Goal: Check status: Check status

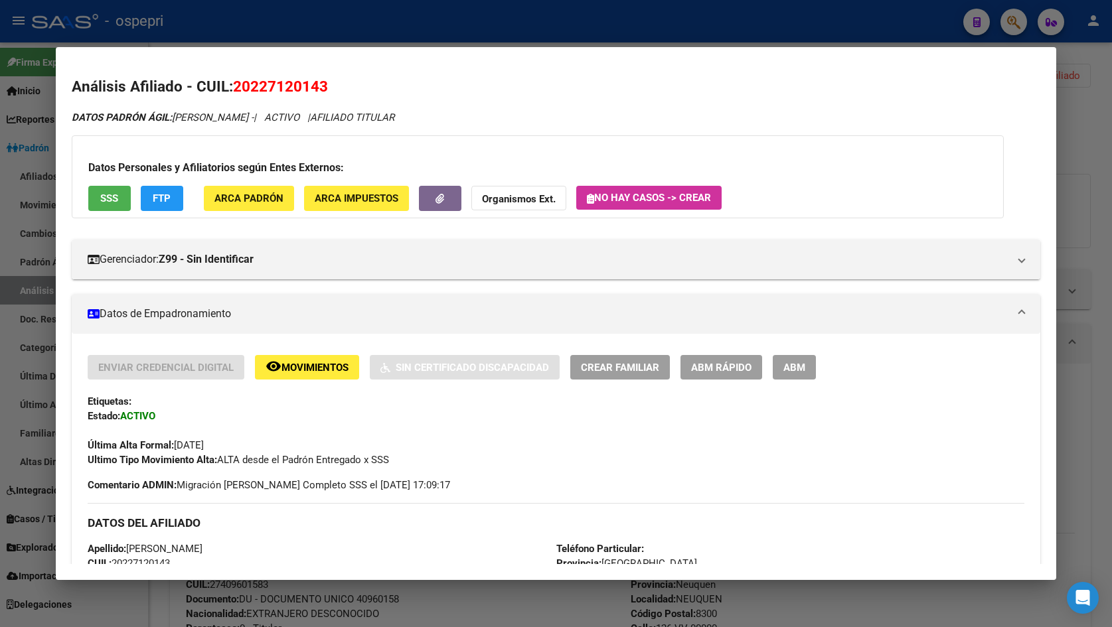
scroll to position [816, 0]
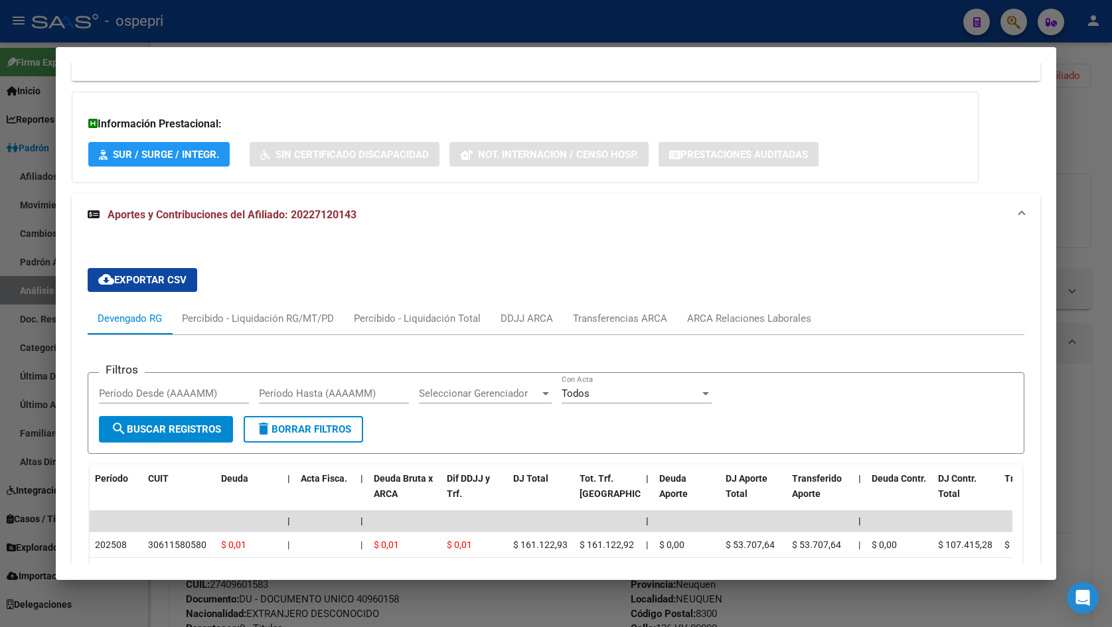
click at [1056, 184] on div at bounding box center [556, 313] width 1112 height 627
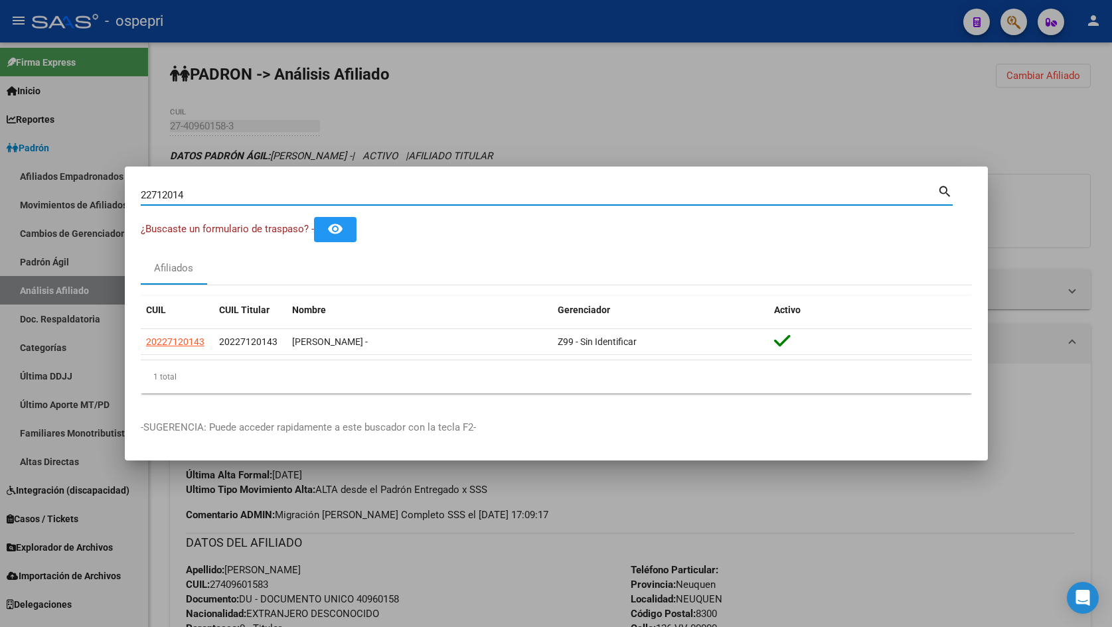
click at [240, 199] on input "22712014" at bounding box center [539, 195] width 796 height 12
paste input "9611009"
type input "29611009"
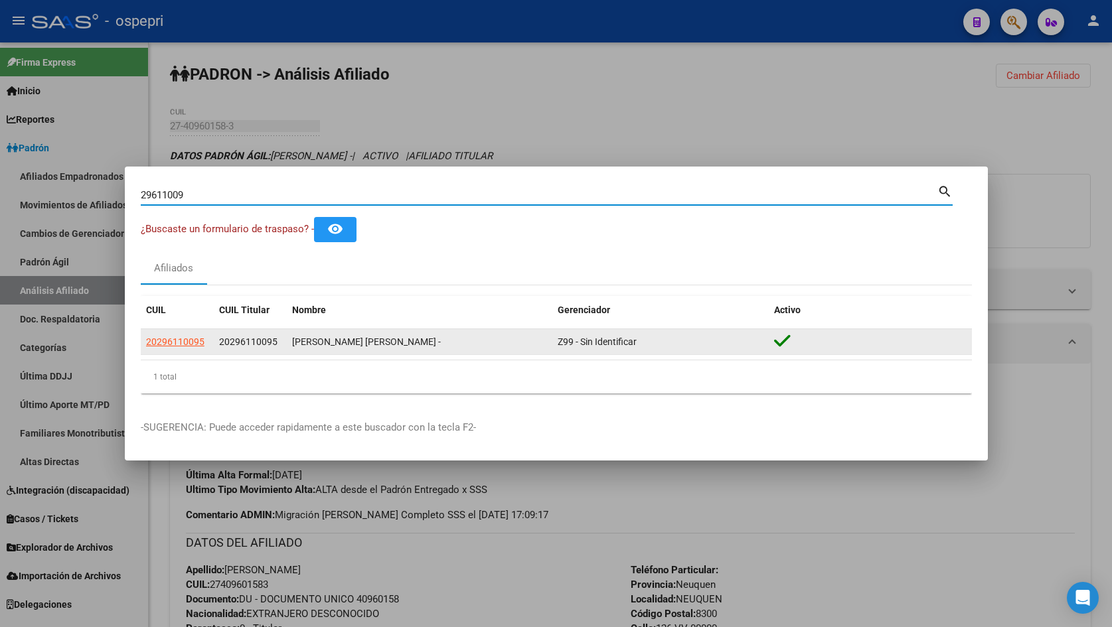
click at [179, 342] on span "20296110095" at bounding box center [175, 341] width 58 height 11
type textarea "20296110095"
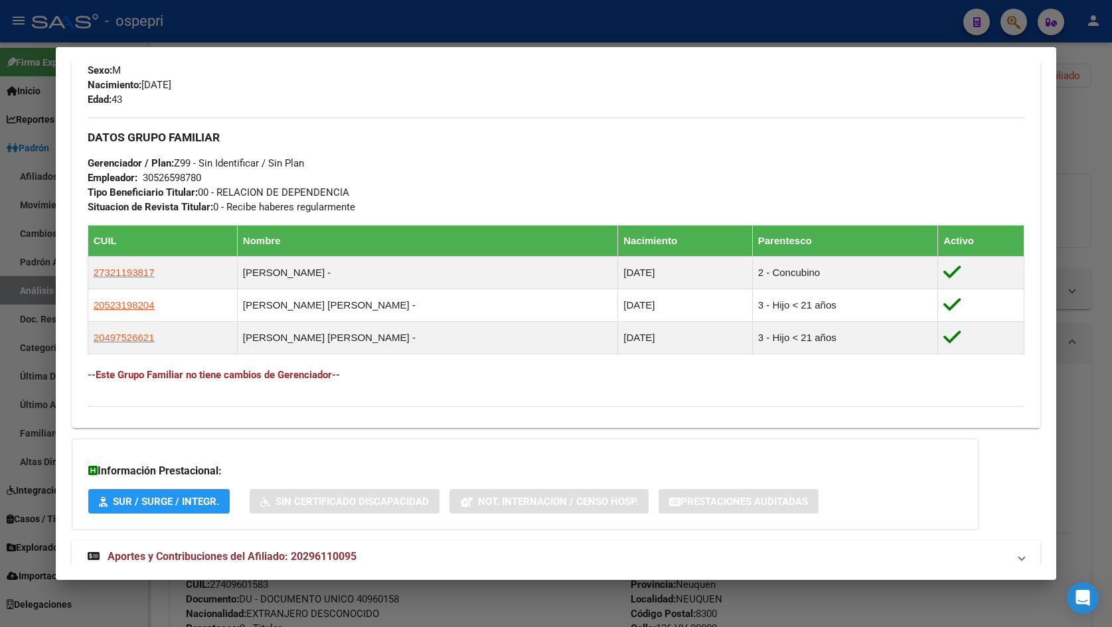
scroll to position [619, 0]
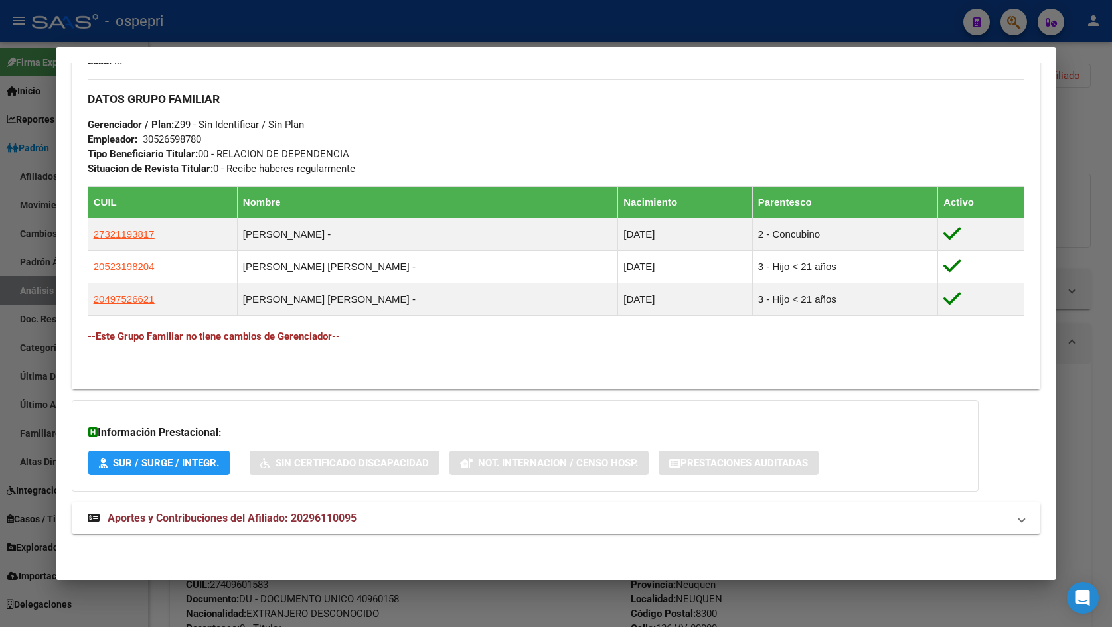
click at [280, 532] on mat-expansion-panel-header "Aportes y Contribuciones del Afiliado: 20296110095" at bounding box center [556, 518] width 969 height 32
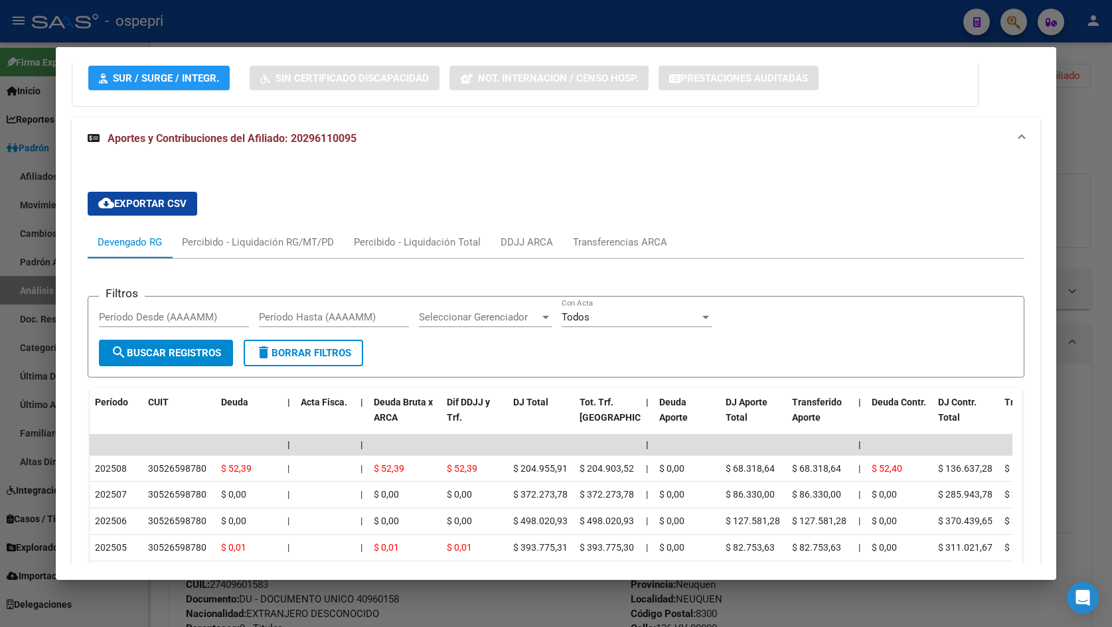
scroll to position [1019, 0]
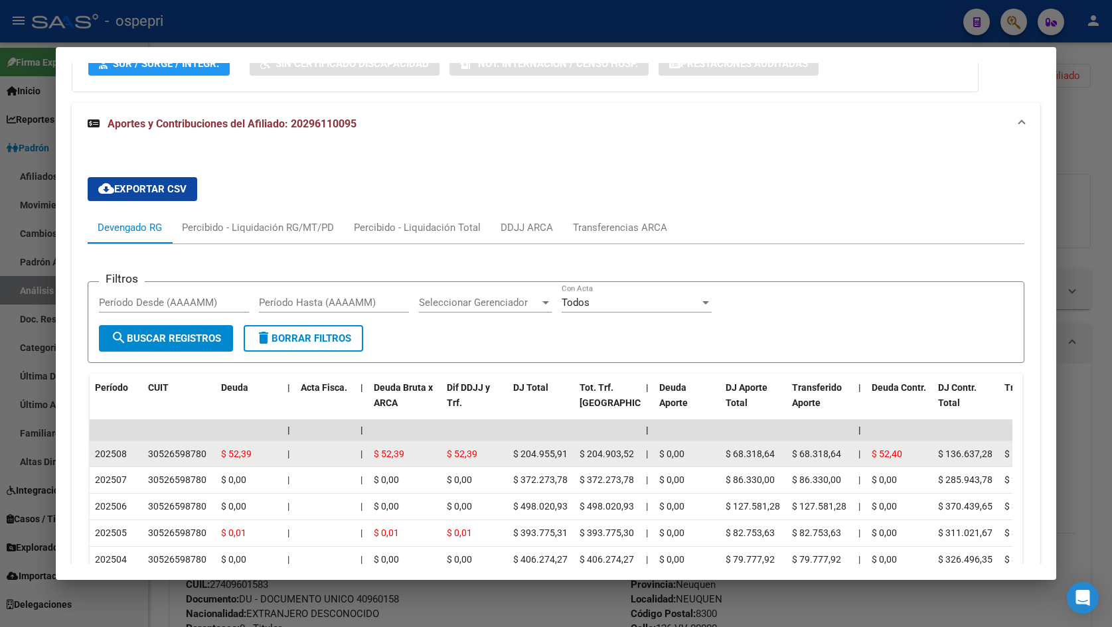
drag, startPoint x: 149, startPoint y: 451, endPoint x: 198, endPoint y: 449, distance: 48.5
click at [214, 450] on datatable-body-cell "30526598780" at bounding box center [179, 454] width 73 height 26
